Goal: Information Seeking & Learning: Learn about a topic

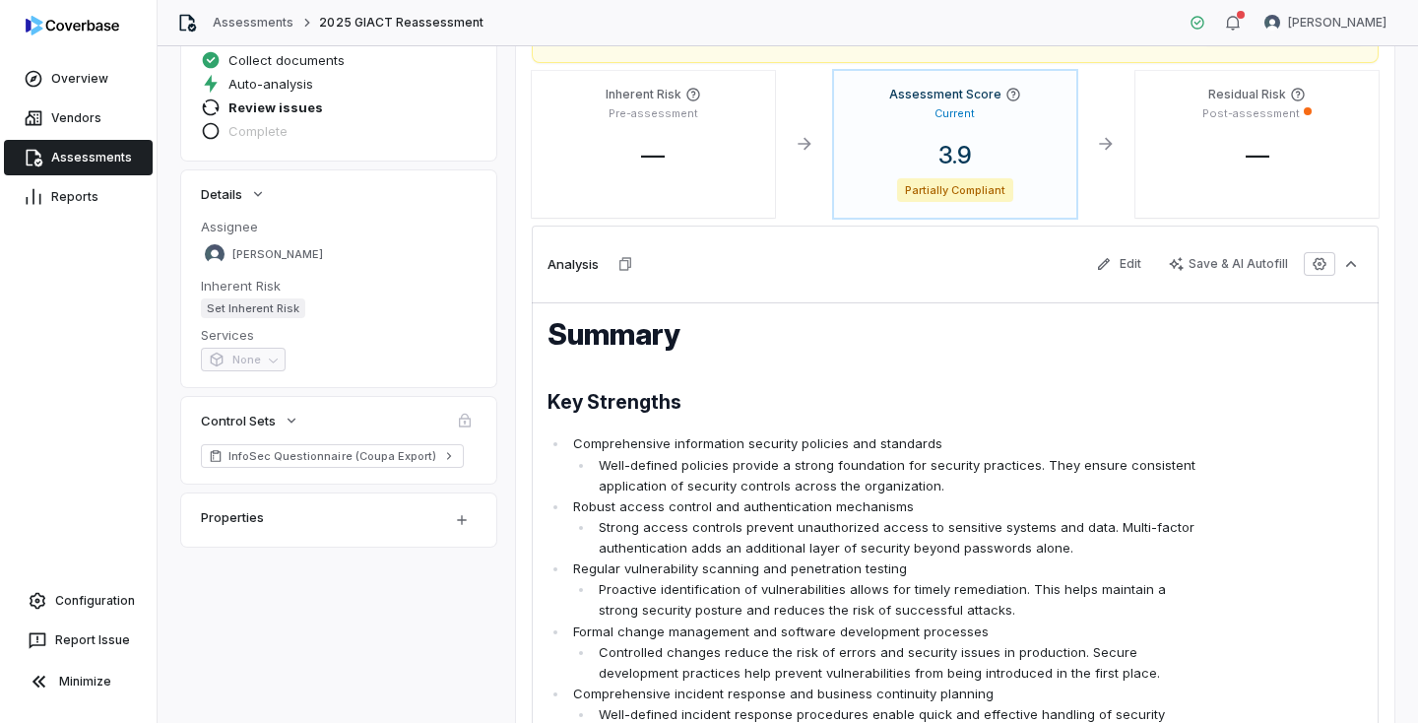
scroll to position [79, 0]
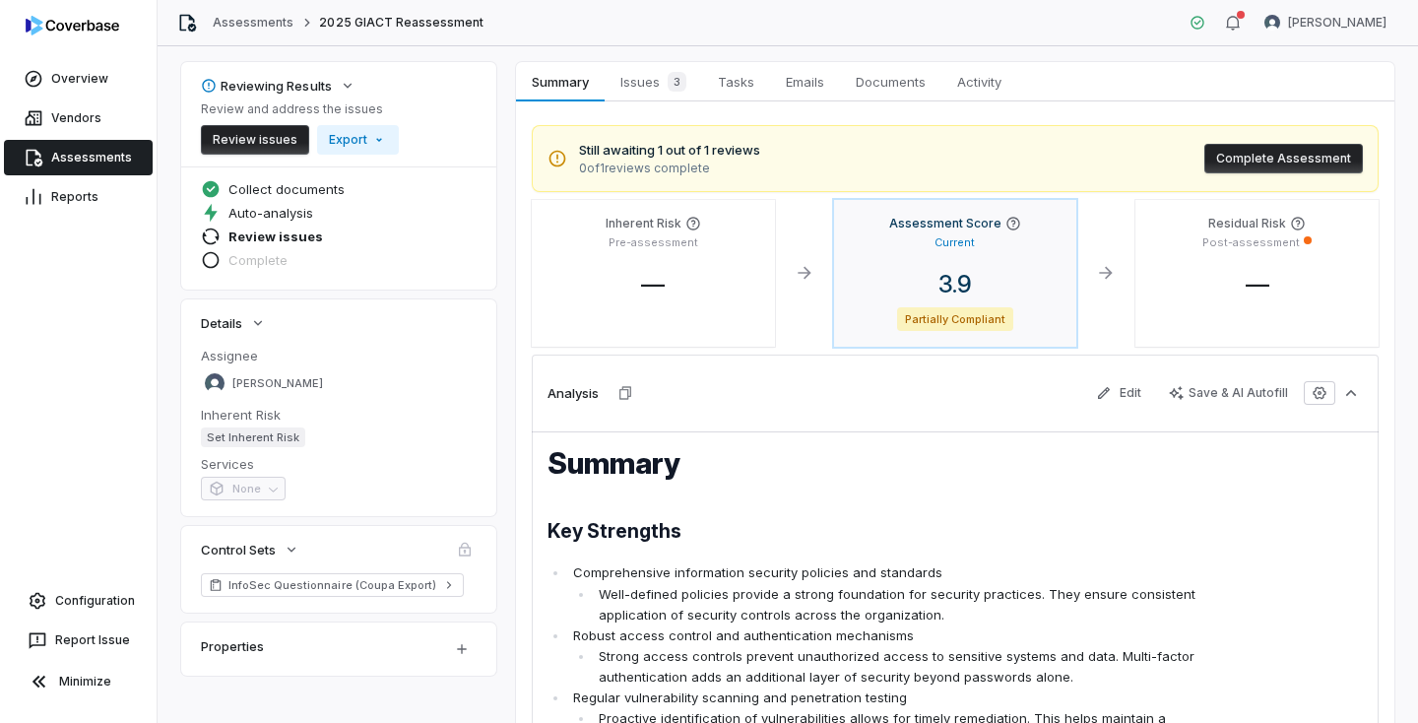
click at [959, 238] on p "Current" at bounding box center [954, 242] width 40 height 15
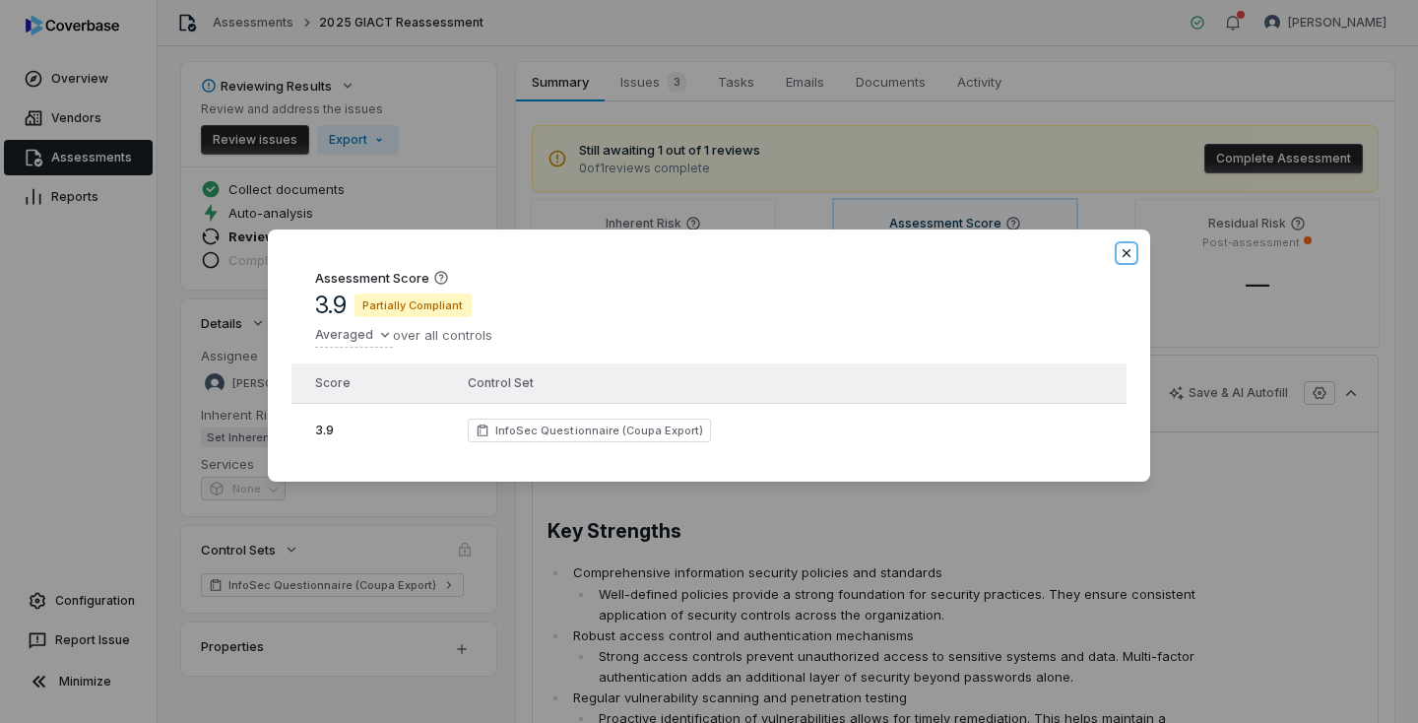
click at [1123, 249] on icon "button" at bounding box center [1126, 253] width 8 height 8
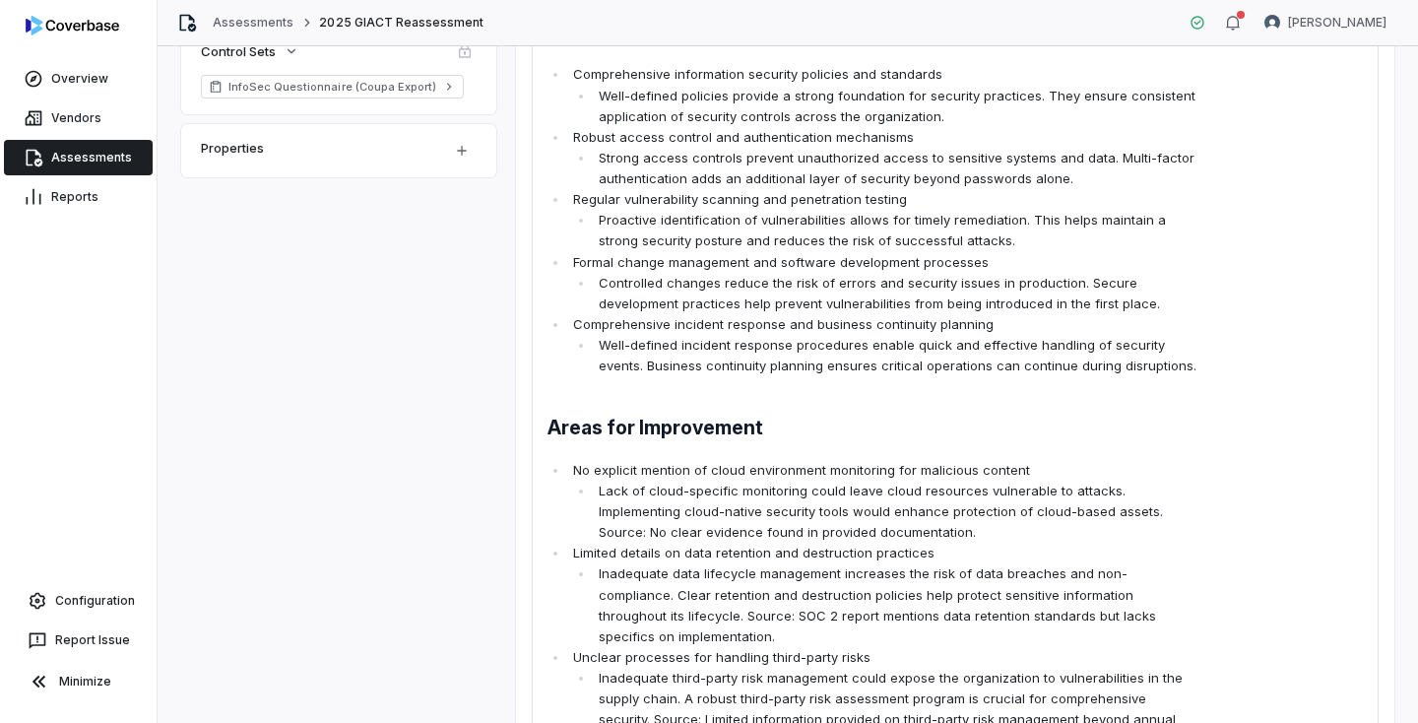
scroll to position [66, 0]
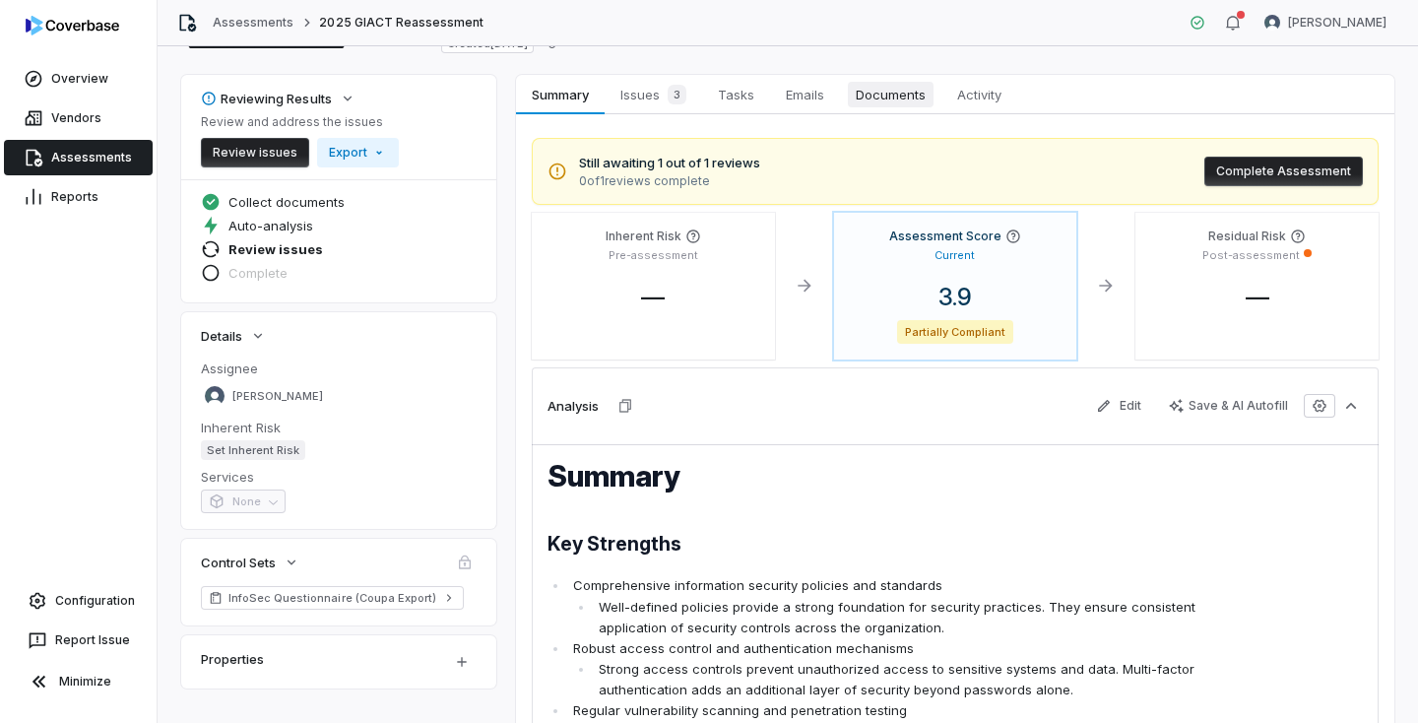
click at [908, 91] on span "Documents" at bounding box center [891, 95] width 86 height 26
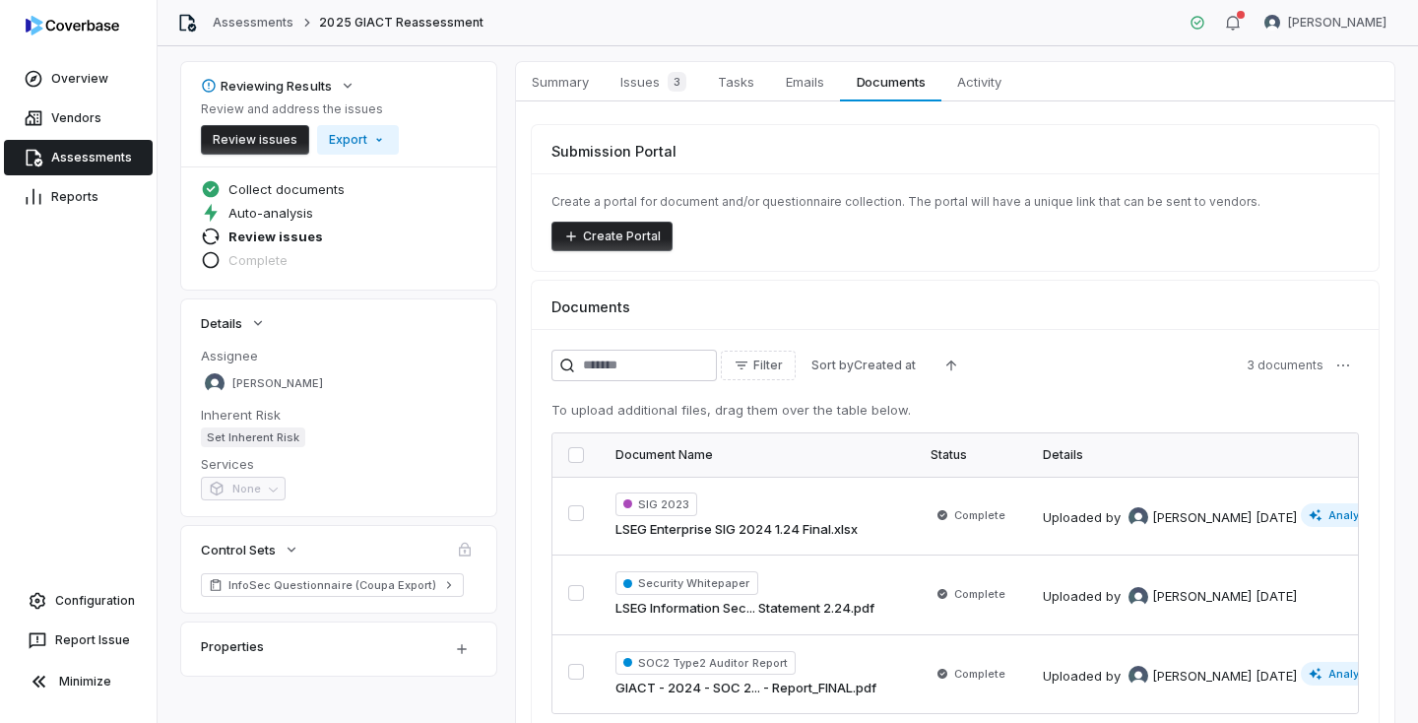
scroll to position [96, 0]
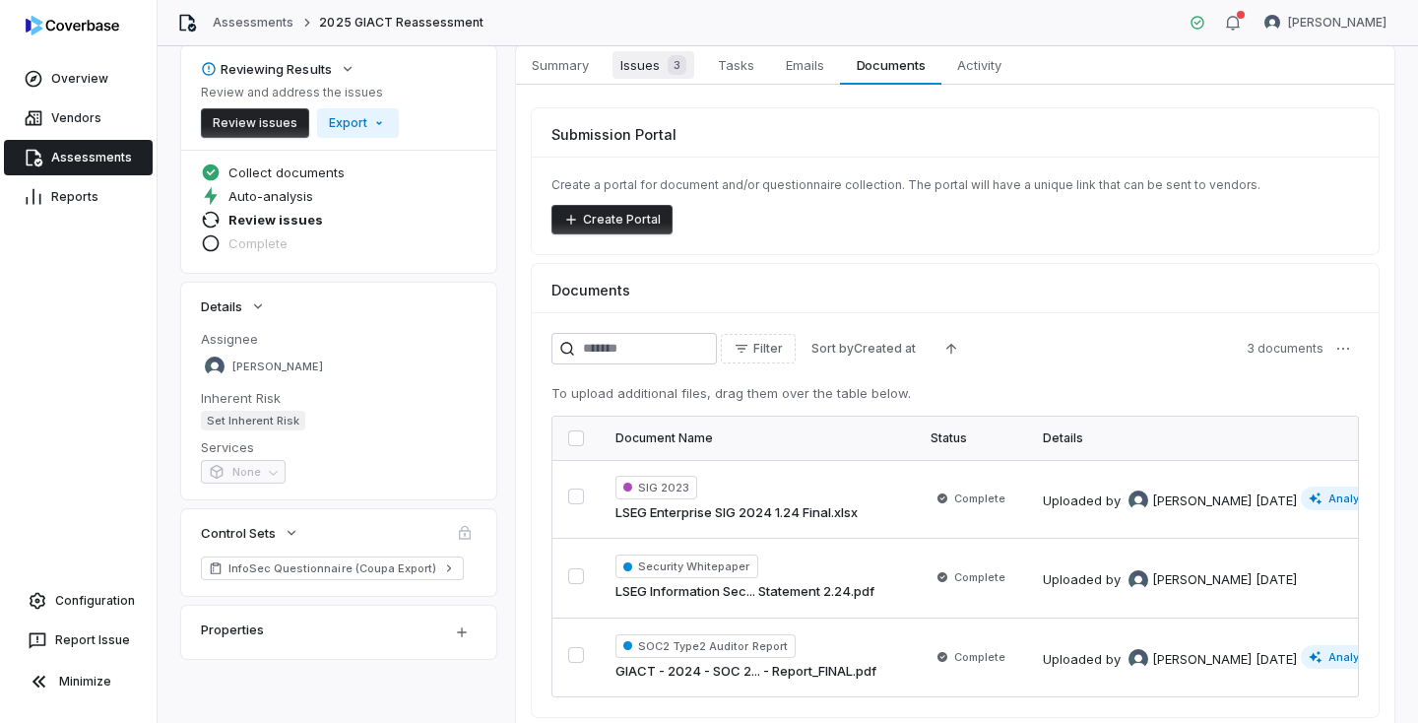
click at [641, 69] on span "Issues 3" at bounding box center [653, 65] width 82 height 28
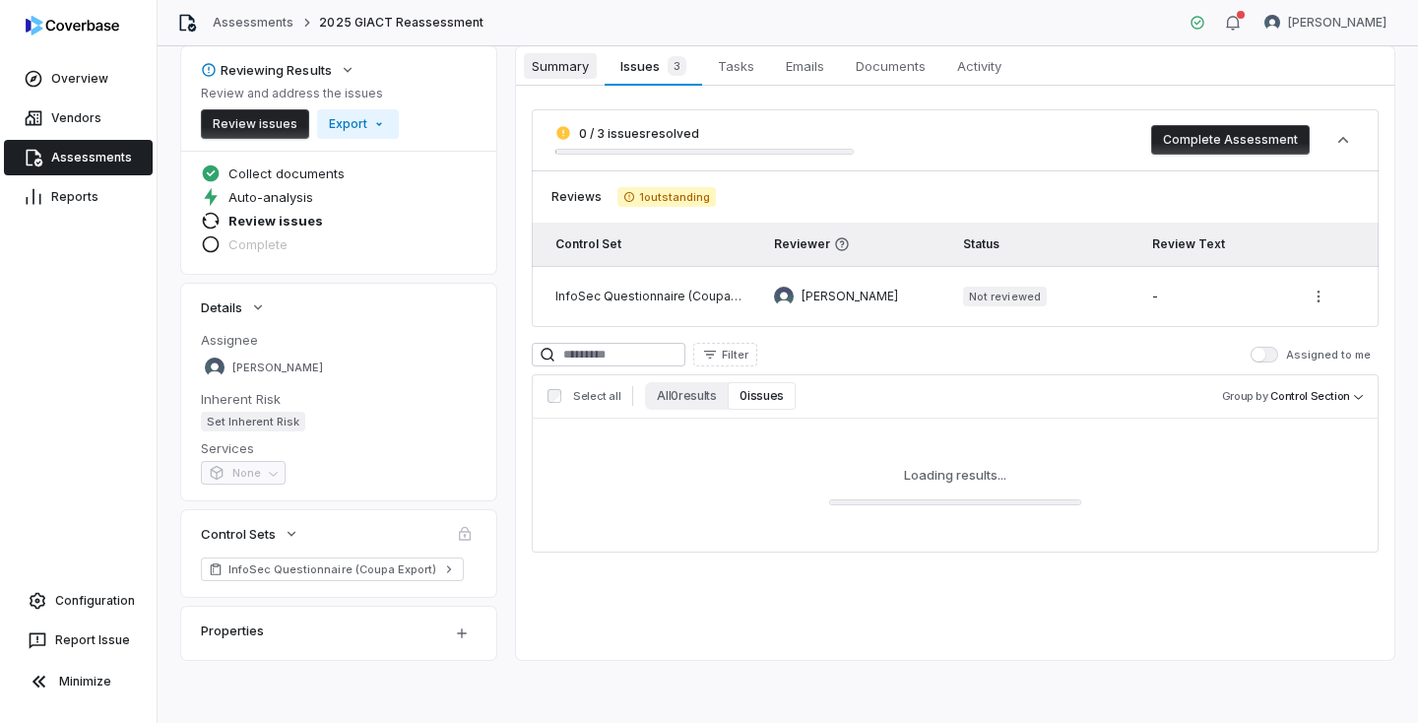
scroll to position [96, 0]
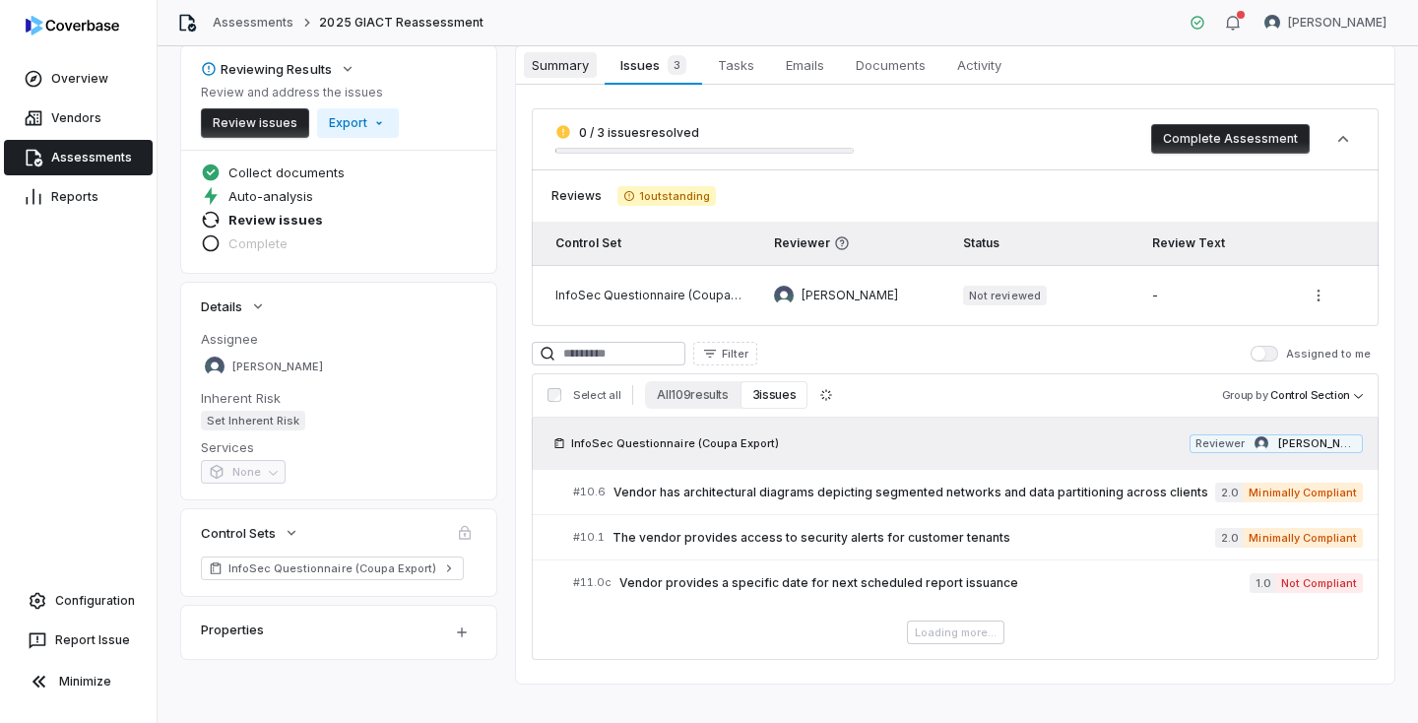
click at [571, 60] on span "Summary" at bounding box center [560, 65] width 73 height 26
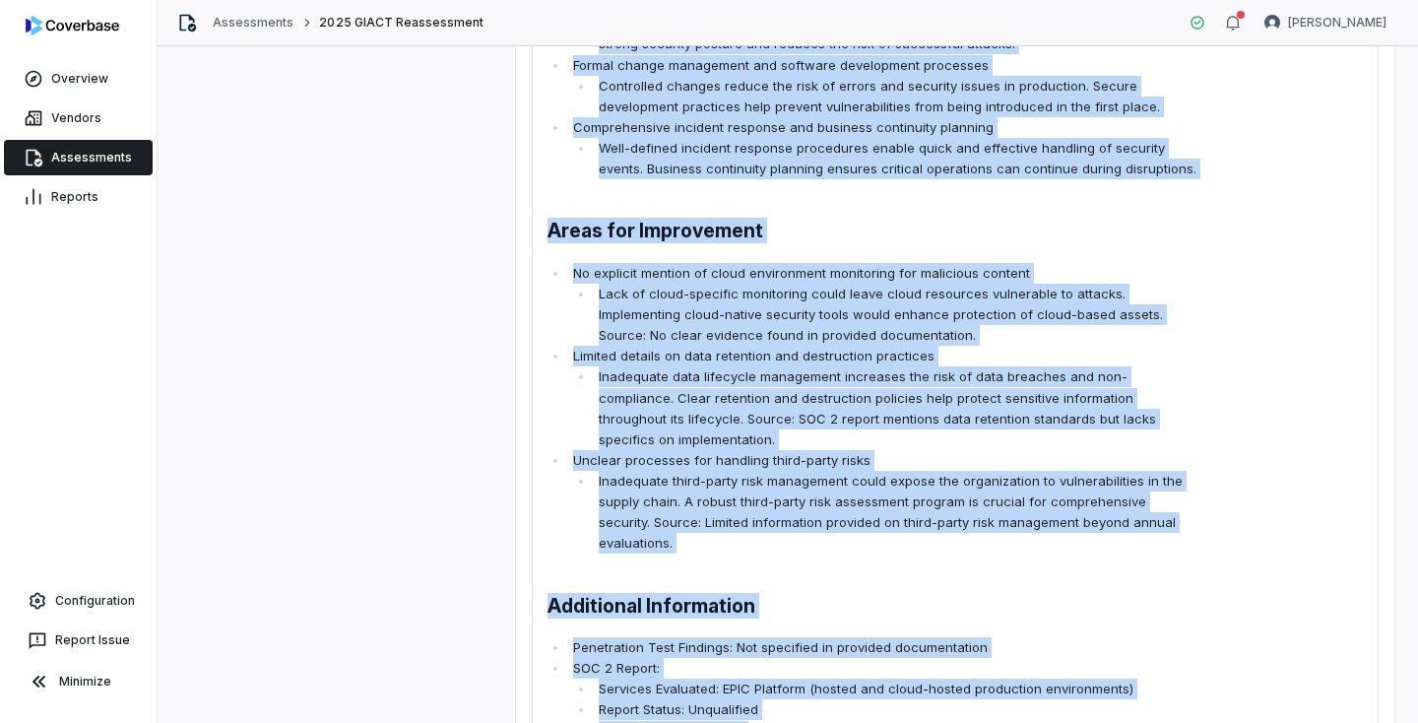
scroll to position [920, 0]
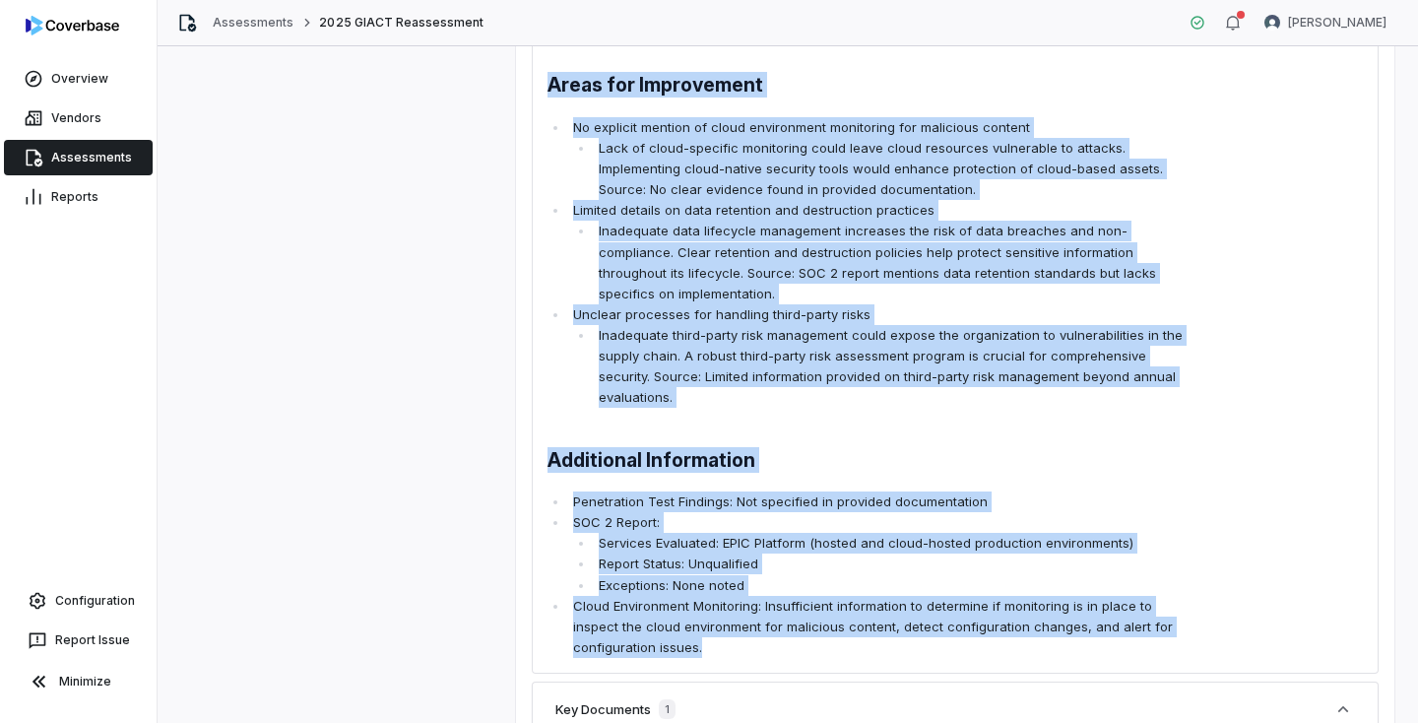
drag, startPoint x: 545, startPoint y: 214, endPoint x: 1114, endPoint y: 612, distance: 694.9
click at [1114, 612] on div "Summary Key Strengths Comprehensive information security policies and standards…" at bounding box center [955, 132] width 847 height 1084
copy span "Key Strengths Comprehensive information security policies and standards Well-de…"
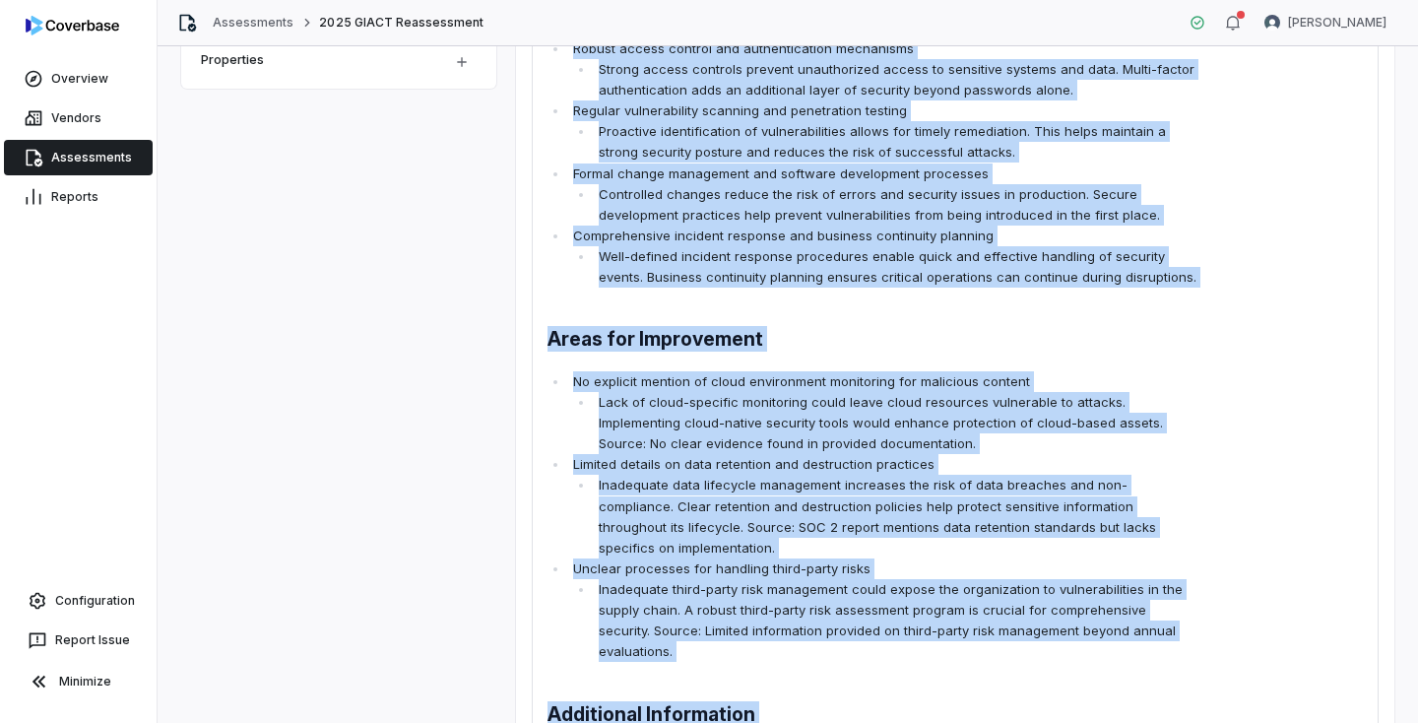
scroll to position [0, 0]
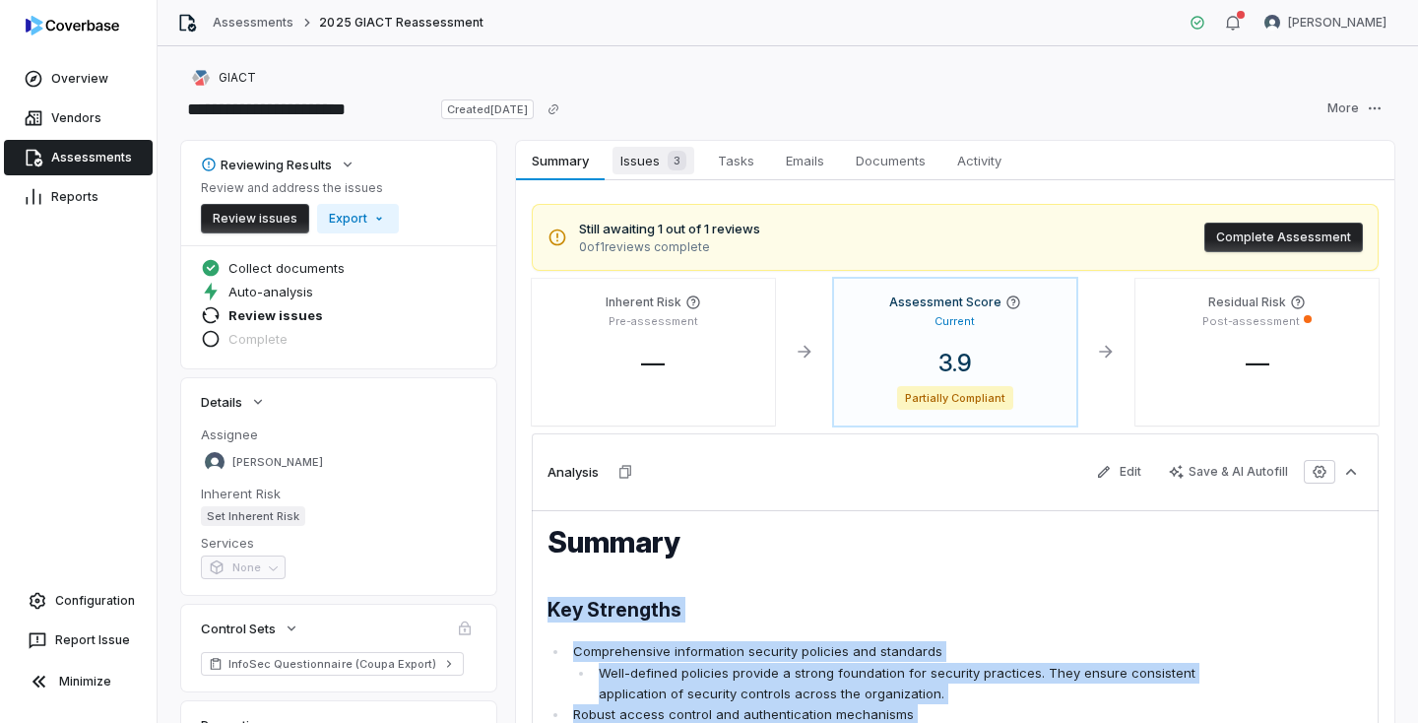
click at [653, 160] on span "Issues 3" at bounding box center [653, 161] width 82 height 28
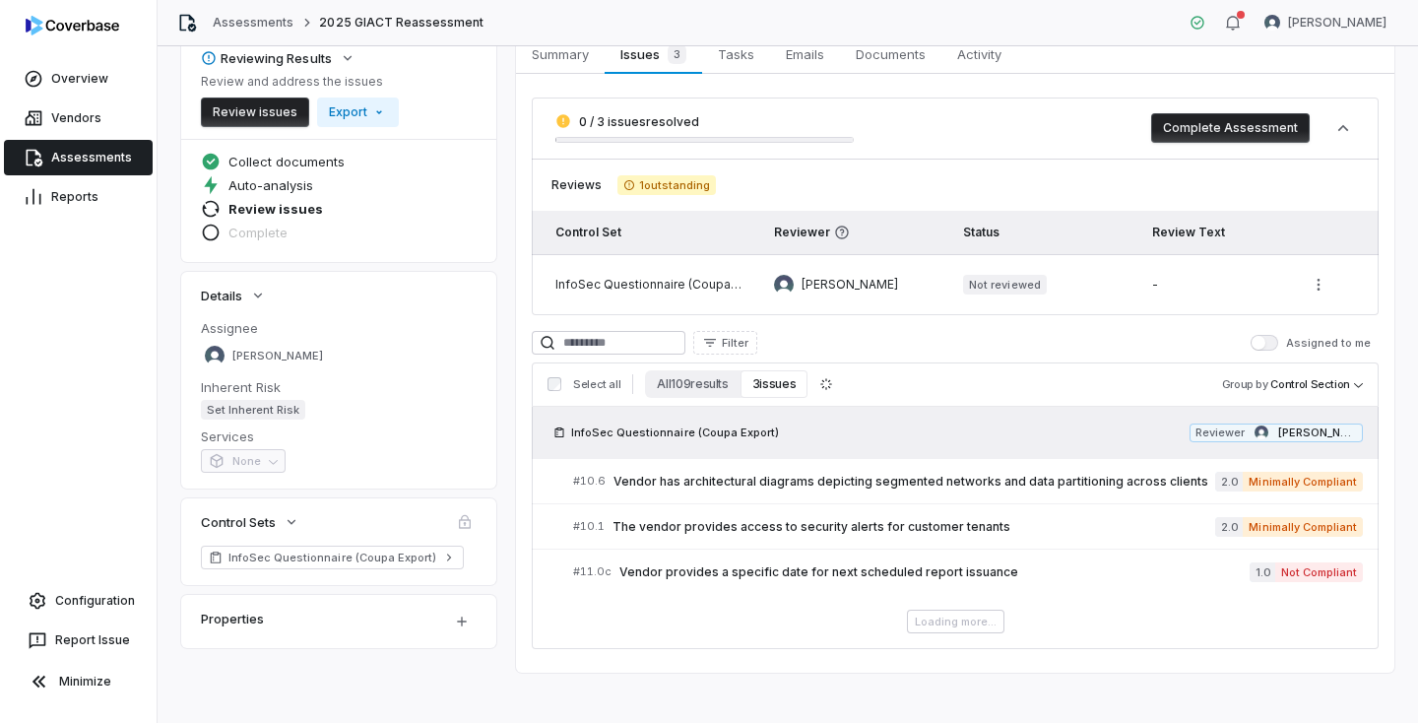
scroll to position [95, 0]
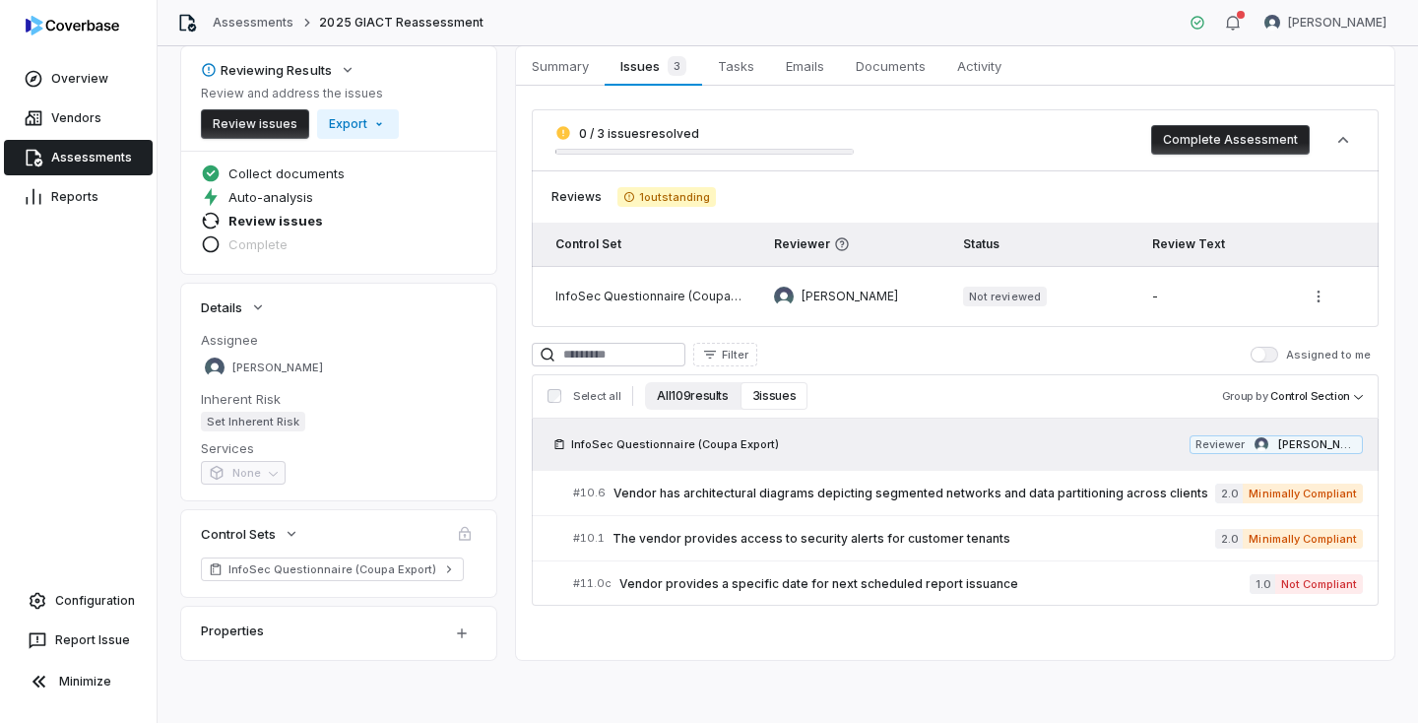
click at [708, 397] on button "All 109 results" at bounding box center [692, 396] width 95 height 28
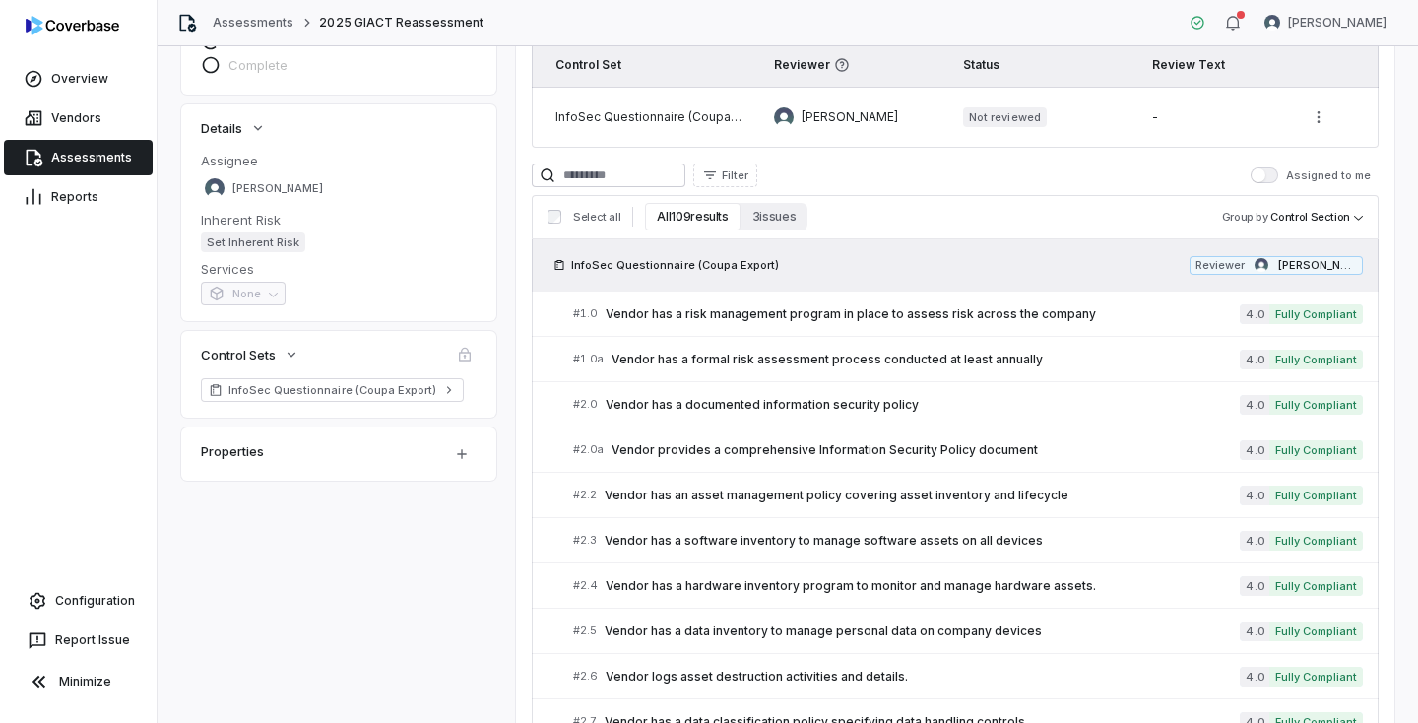
scroll to position [259, 0]
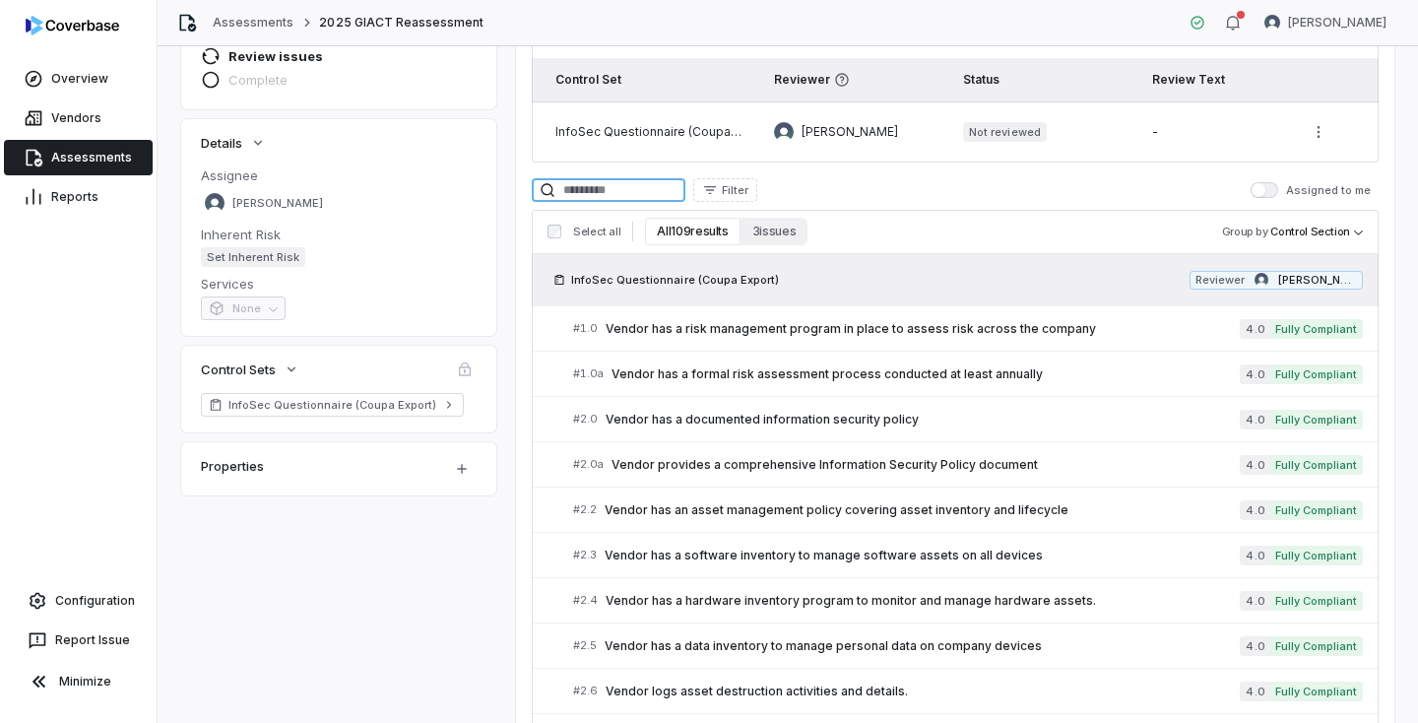
click at [621, 188] on input at bounding box center [609, 190] width 154 height 24
type input "**********"
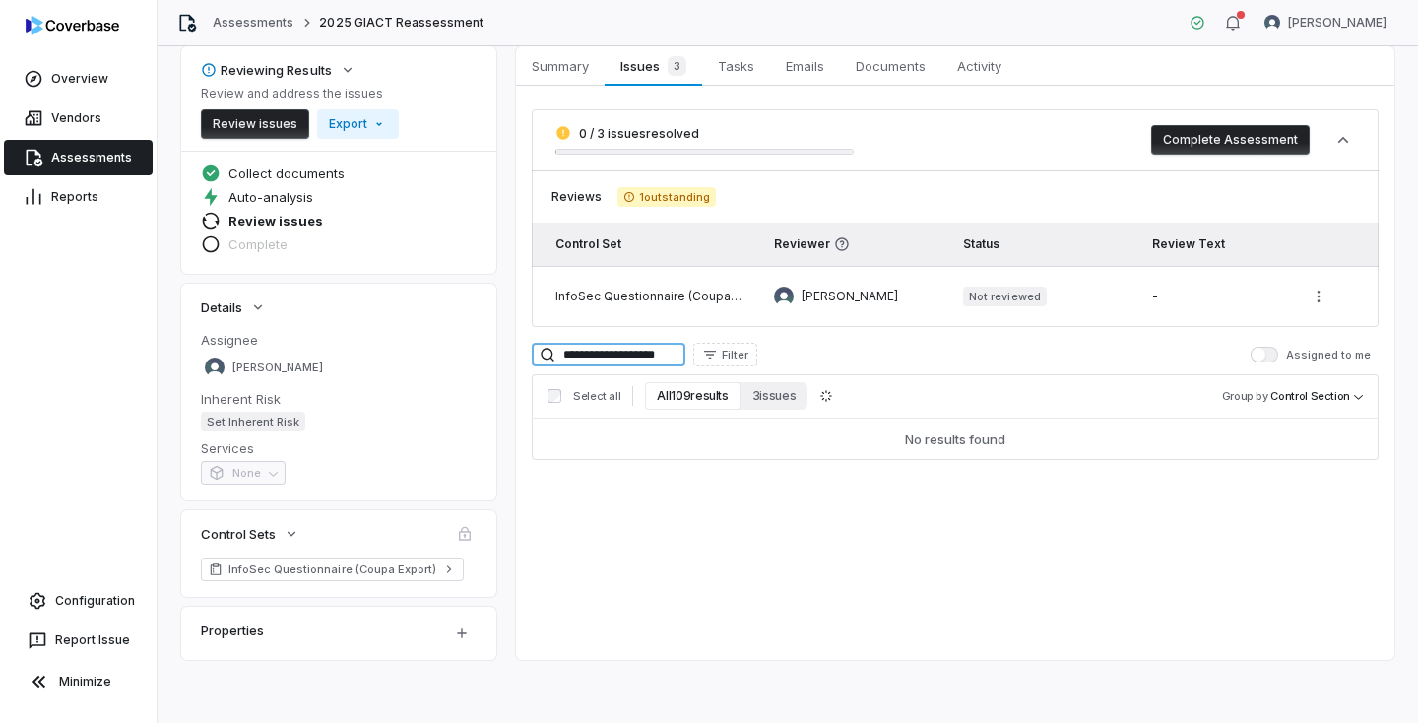
scroll to position [95, 0]
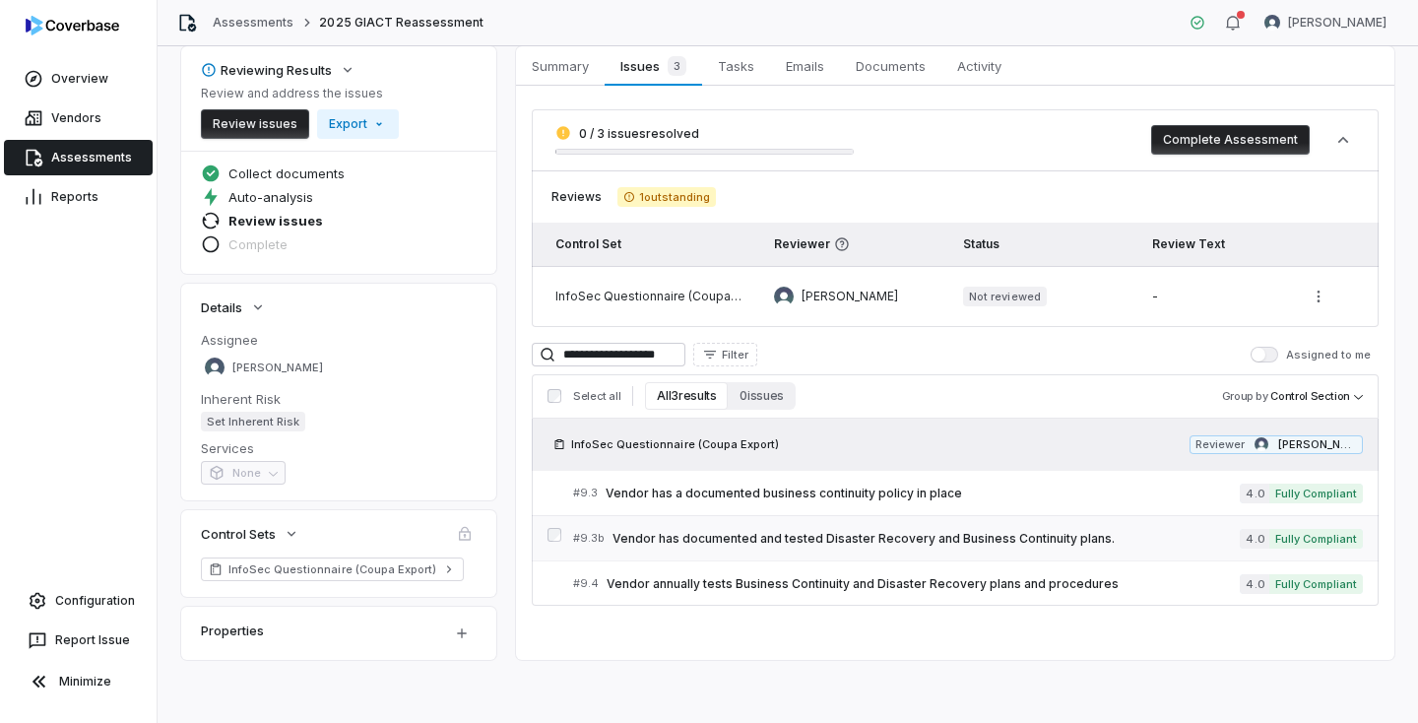
click at [1113, 536] on span "Vendor has documented and tested Disaster Recovery and Business Continuity plan…" at bounding box center [925, 539] width 627 height 16
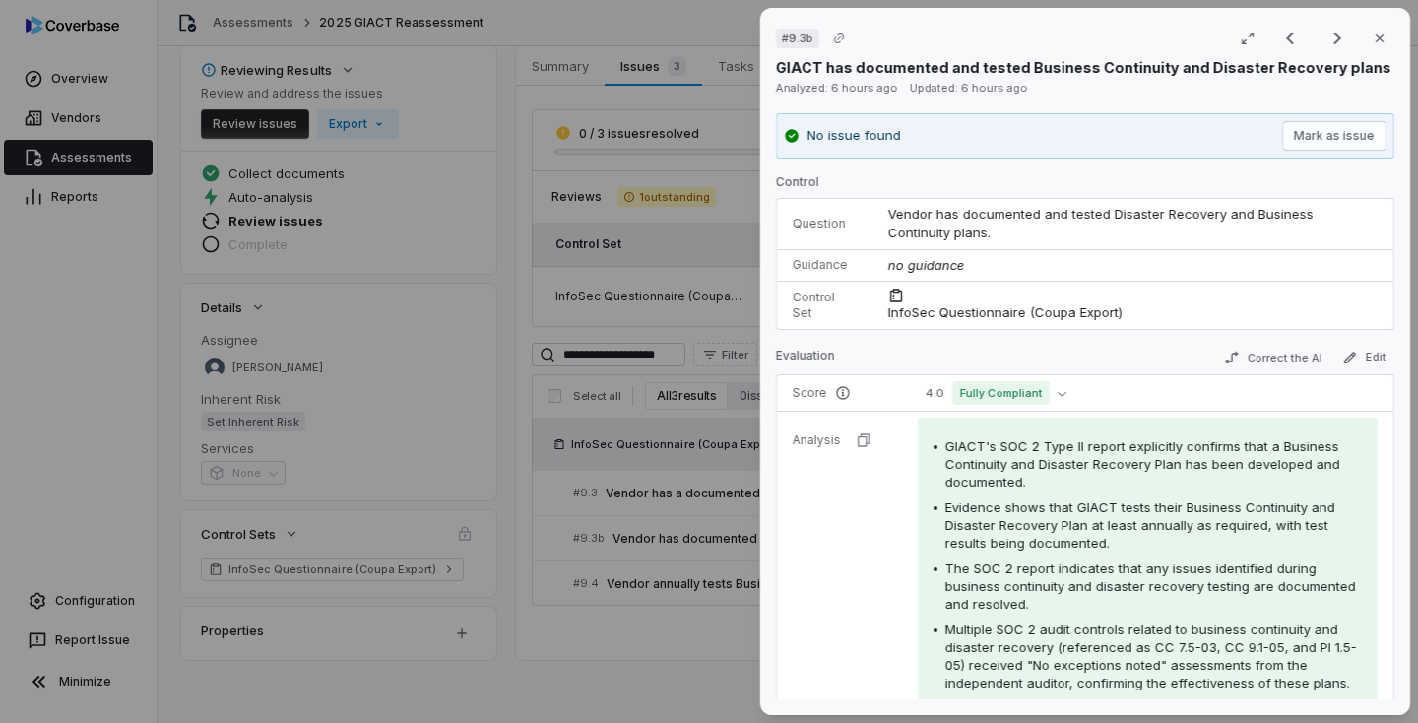
scroll to position [194, 0]
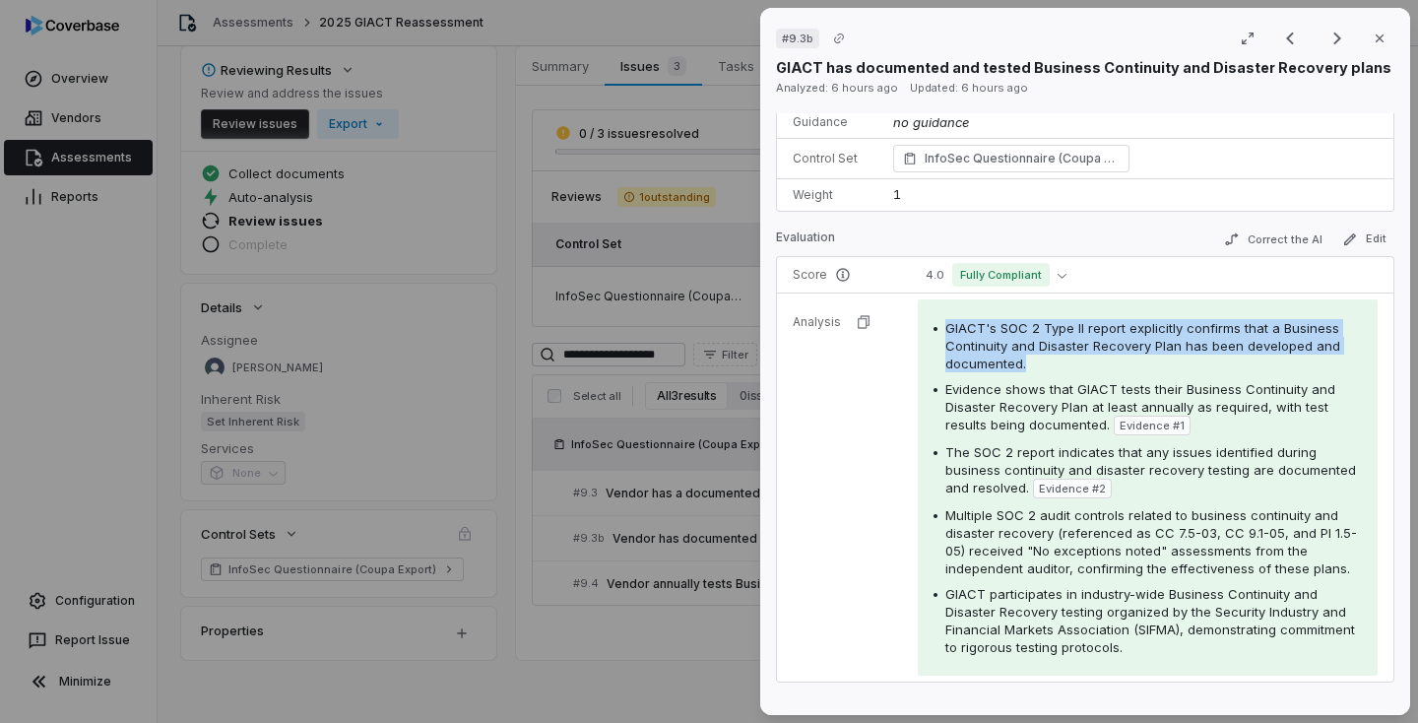
drag, startPoint x: 1036, startPoint y: 357, endPoint x: 931, endPoint y: 336, distance: 106.6
click at [933, 336] on div "GIACT's SOC 2 Type II report explicitly confirms that a Business Continuity and…" at bounding box center [1147, 345] width 428 height 53
click at [1098, 361] on div "GIACT's SOC 2 Type II report explicitly confirms that a Business Continuity and…" at bounding box center [1153, 345] width 417 height 53
drag, startPoint x: 944, startPoint y: 329, endPoint x: 1041, endPoint y: 355, distance: 100.1
click at [1041, 355] on div "GIACT's SOC 2 Type II report explicitly confirms that a Business Continuity and…" at bounding box center [1153, 345] width 417 height 53
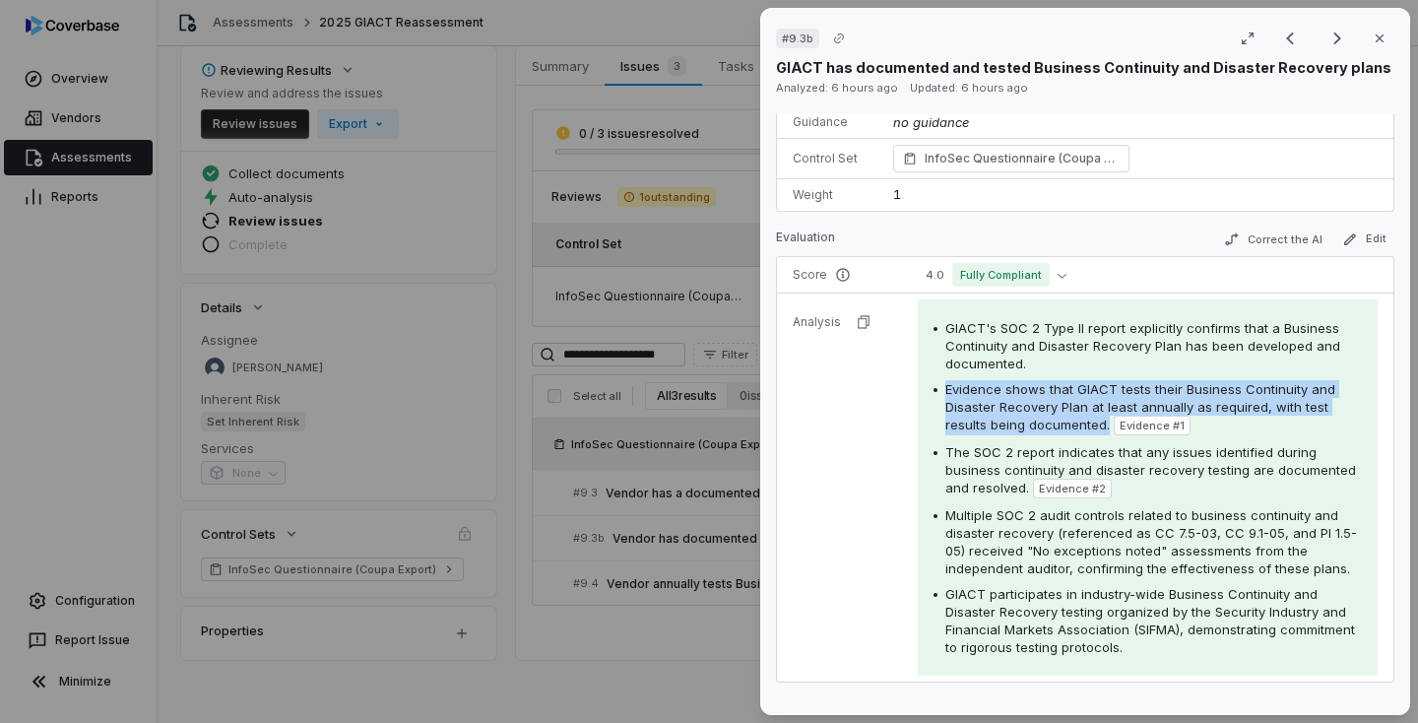
drag, startPoint x: 944, startPoint y: 390, endPoint x: 1104, endPoint y: 430, distance: 164.5
click at [1104, 430] on span "Evidence shows that GIACT tests their Business Continuity and Disaster Recovery…" at bounding box center [1140, 406] width 390 height 51
copy span "Evidence shows that GIACT tests their Business Continuity and Disaster Recovery…"
